Goal: Check status

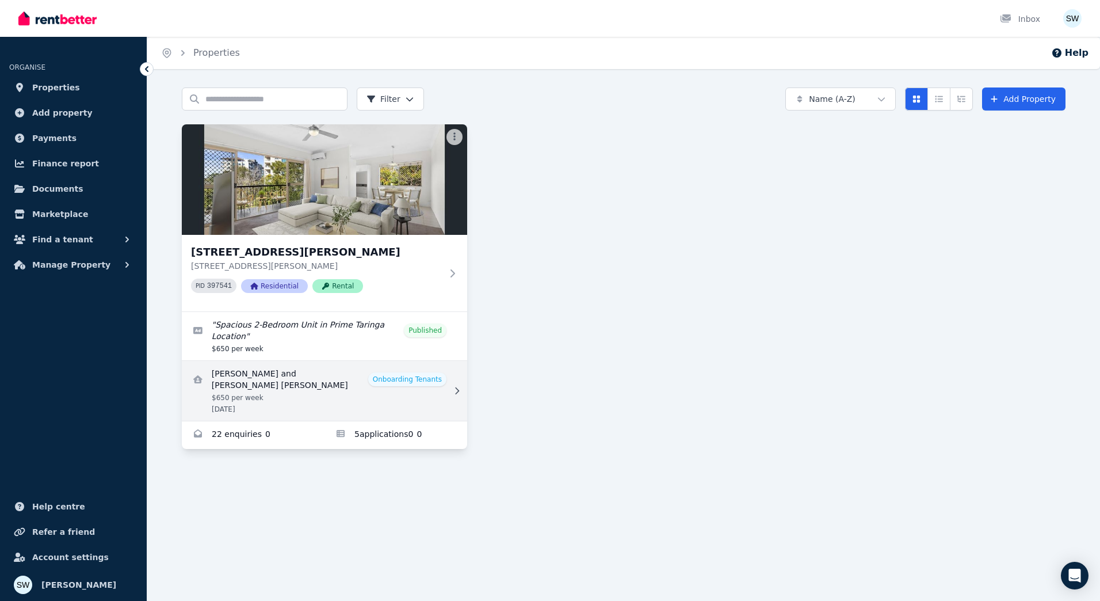
click at [385, 395] on link "View details for Abel Tharakan and Abhinav Tharakan Joju Melayil" at bounding box center [324, 391] width 285 height 60
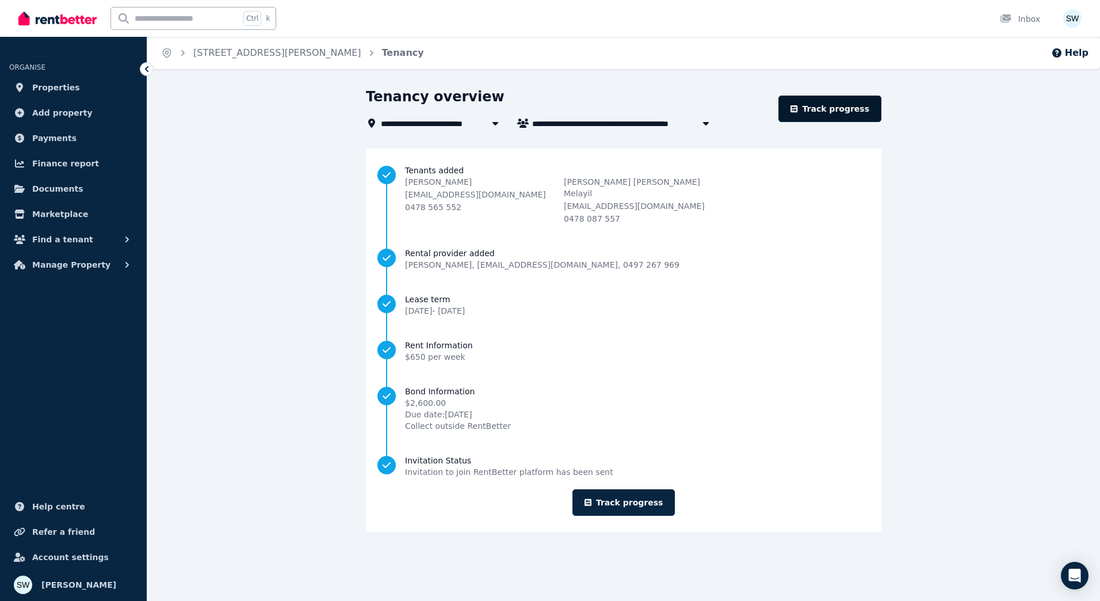
click at [861, 100] on link "Track progress" at bounding box center [830, 109] width 103 height 26
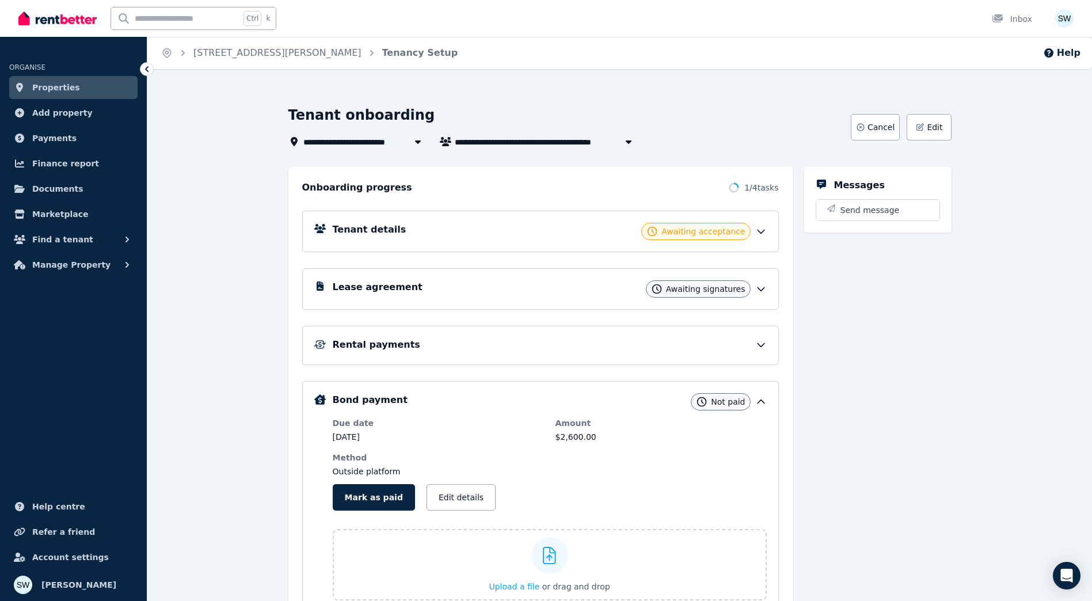
click at [762, 235] on icon at bounding box center [761, 232] width 12 height 12
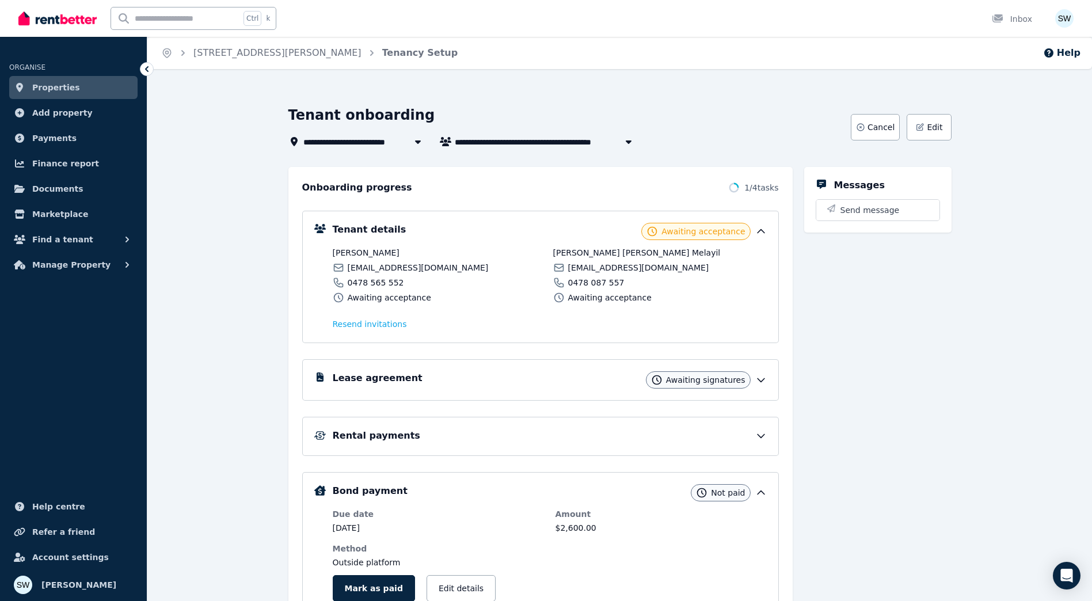
click at [764, 380] on icon at bounding box center [761, 380] width 12 height 12
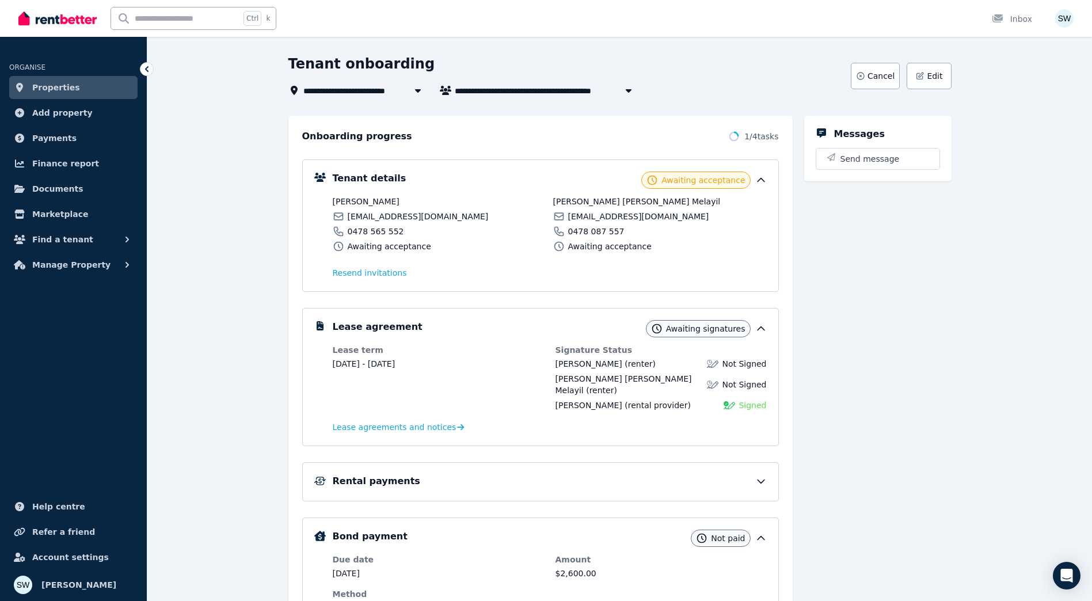
scroll to position [22, 0]
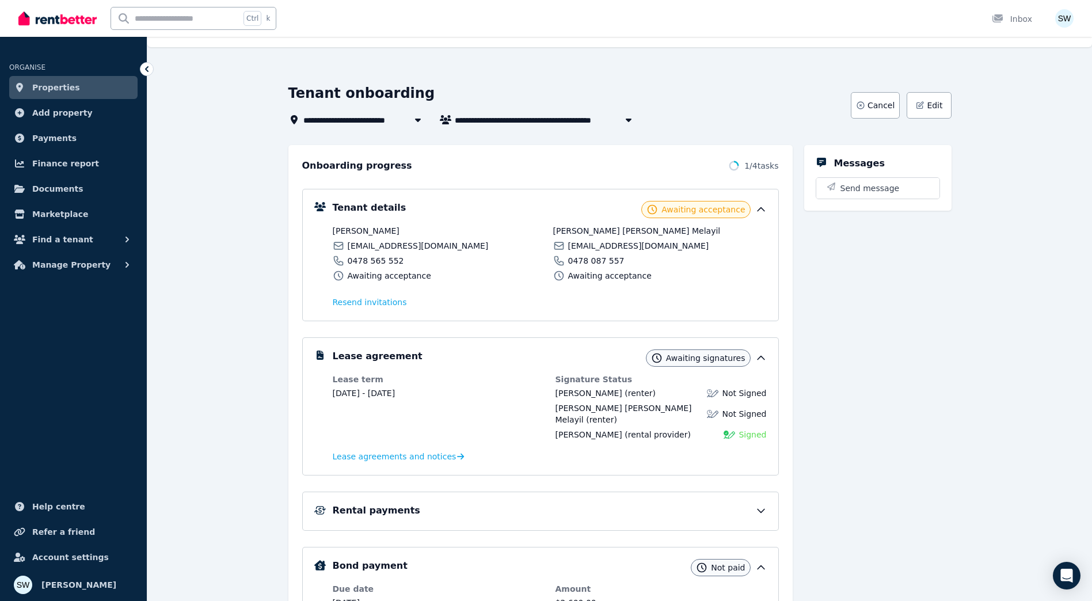
drag, startPoint x: 233, startPoint y: 227, endPoint x: 221, endPoint y: 219, distance: 14.4
click at [232, 227] on div "**********" at bounding box center [619, 463] width 944 height 759
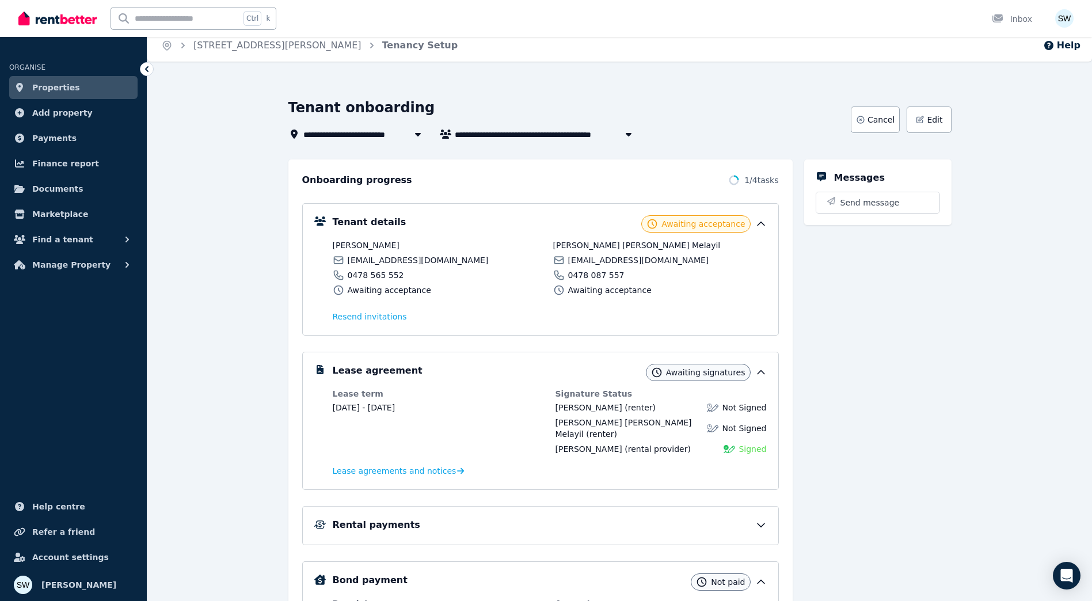
scroll to position [0, 0]
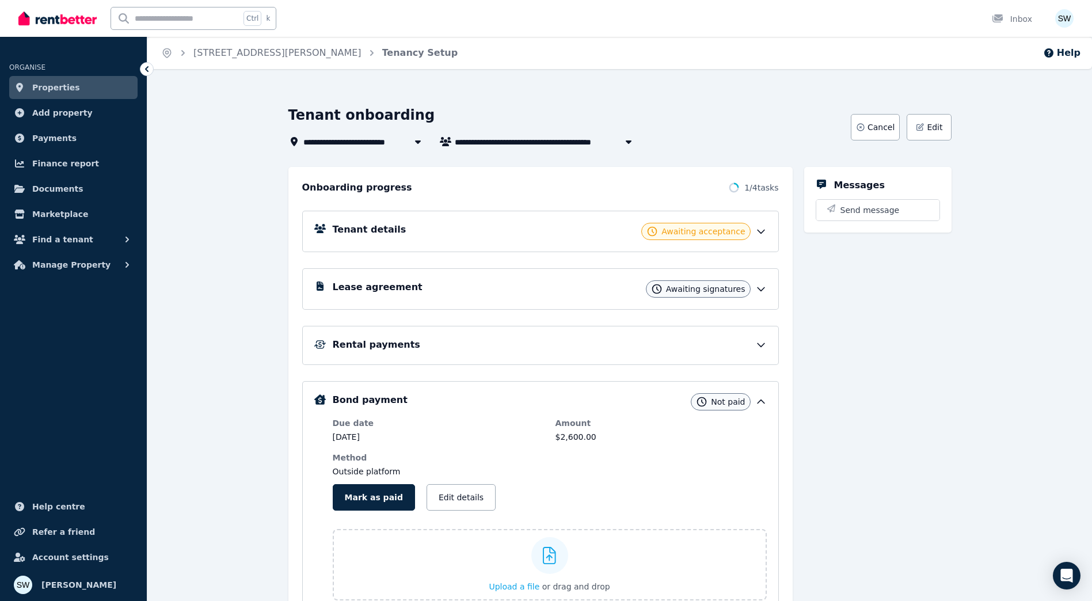
click at [762, 230] on icon at bounding box center [761, 232] width 12 height 12
